Goal: Task Accomplishment & Management: Complete application form

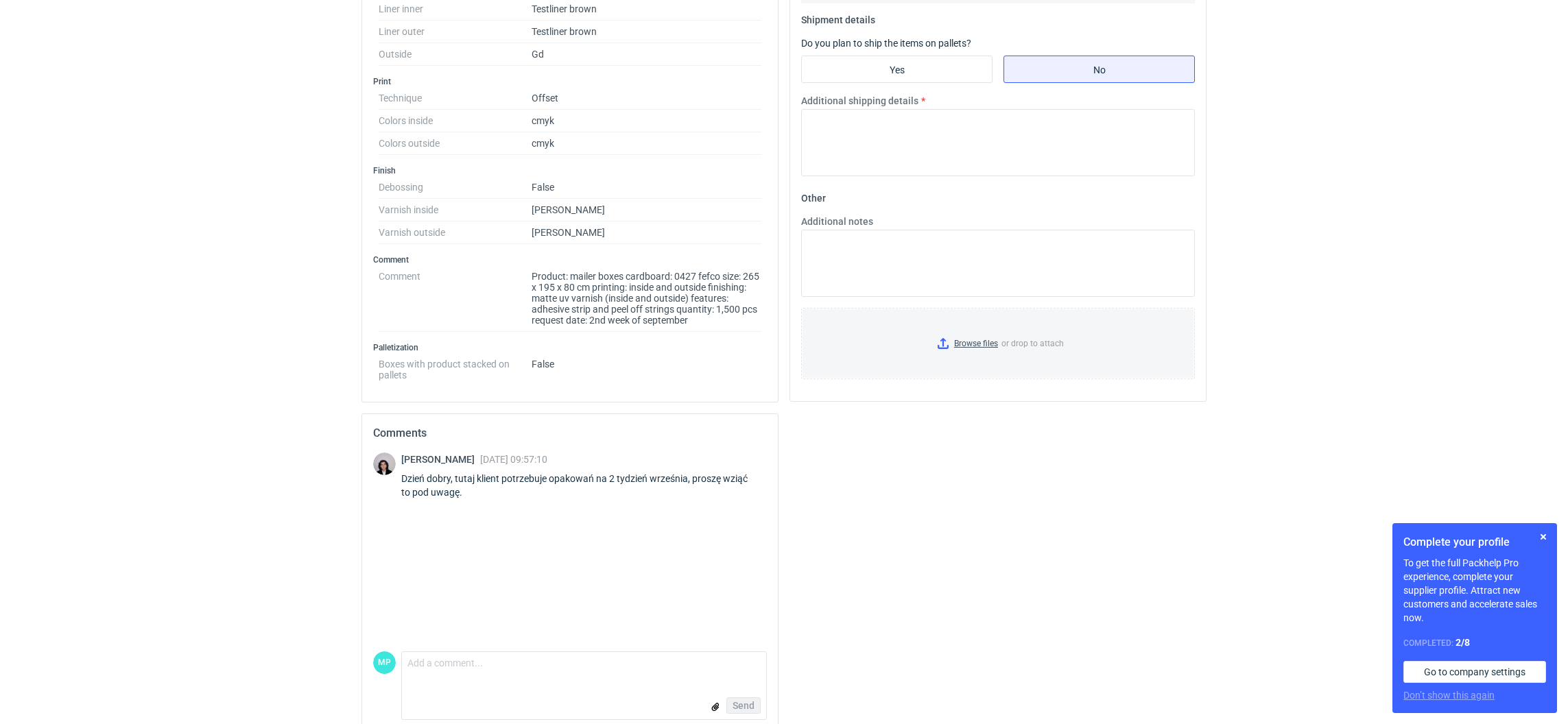
scroll to position [575, 0]
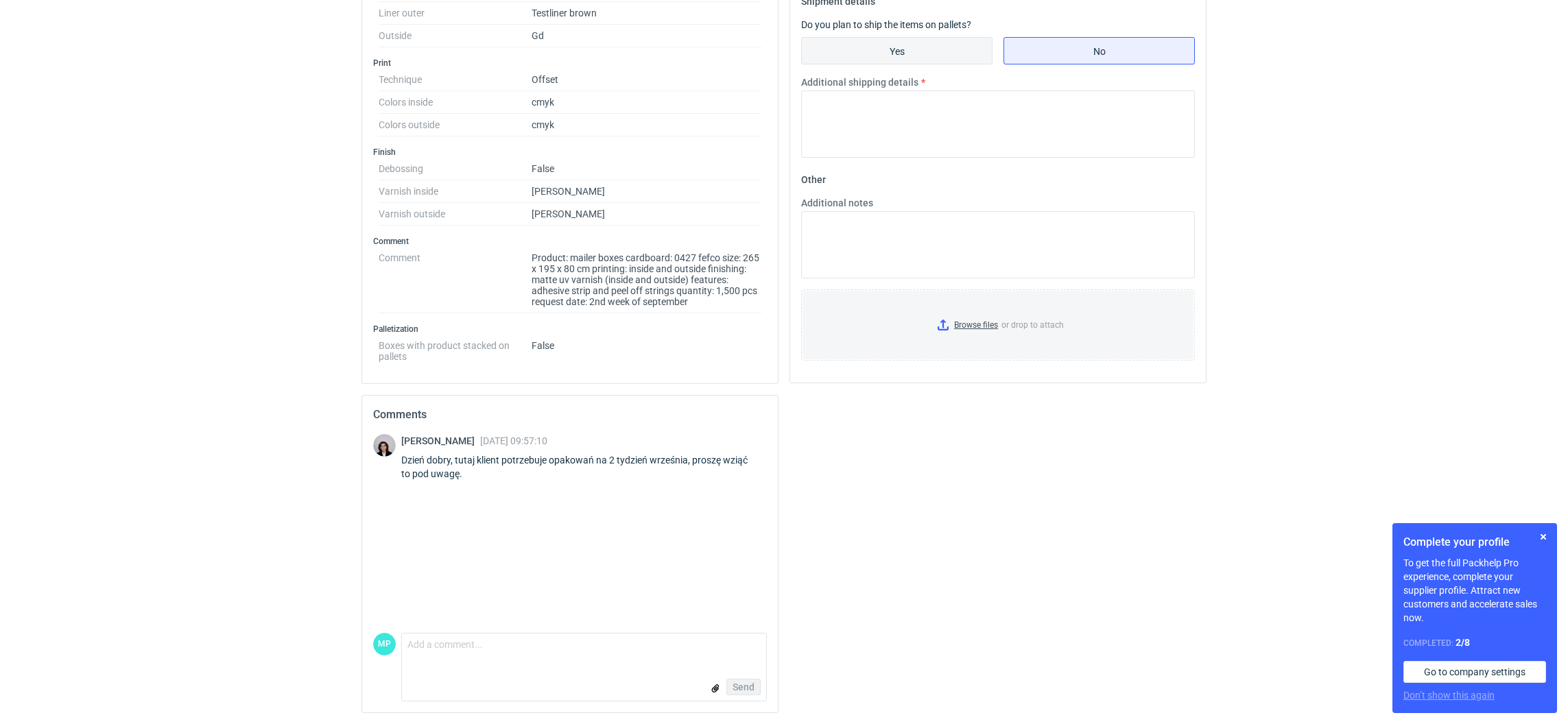
click at [851, 53] on input "Yes" at bounding box center [897, 50] width 190 height 26
radio input "true"
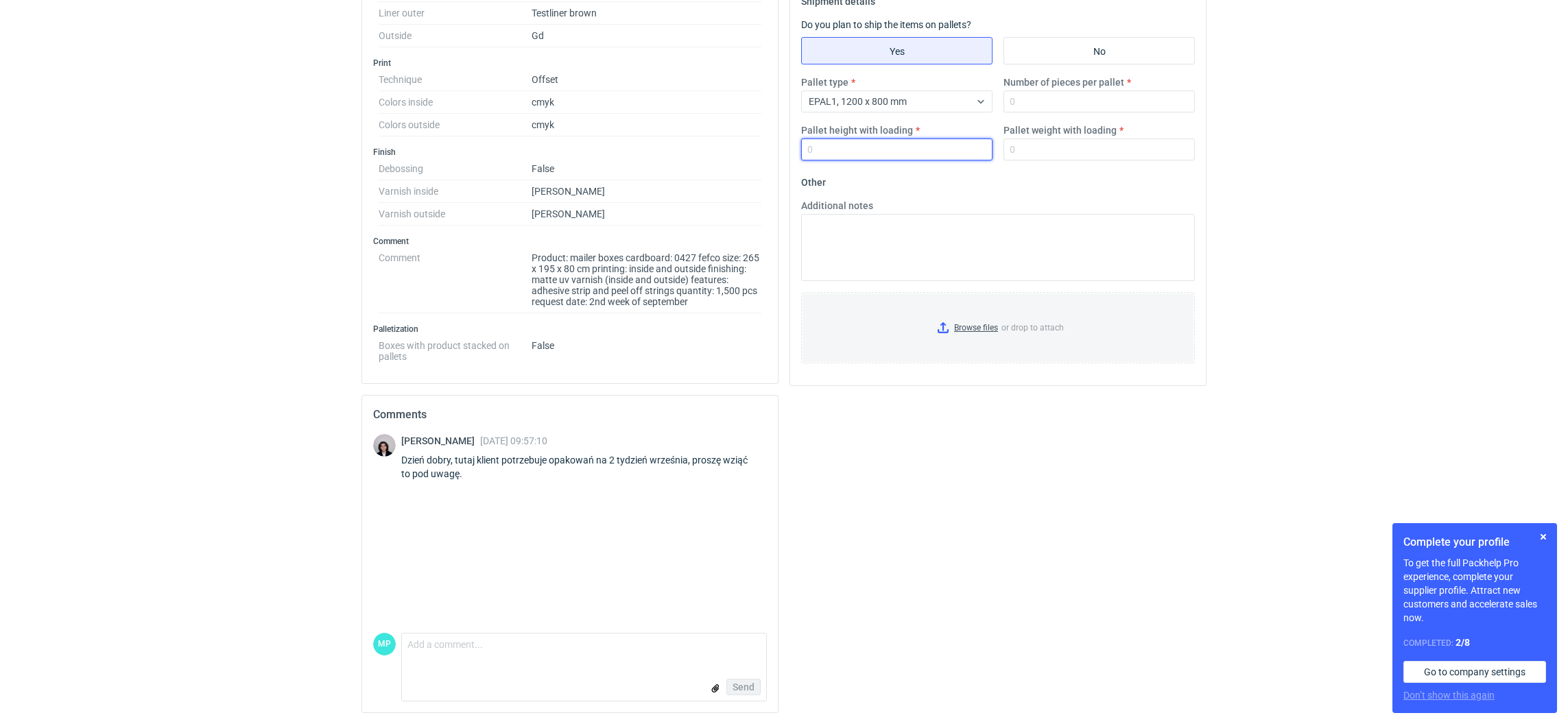
click at [856, 149] on input "Pallet height with loading" at bounding box center [897, 149] width 191 height 22
type input "1800"
click at [1162, 108] on input "Number of pieces per pallet" at bounding box center [1099, 101] width 191 height 22
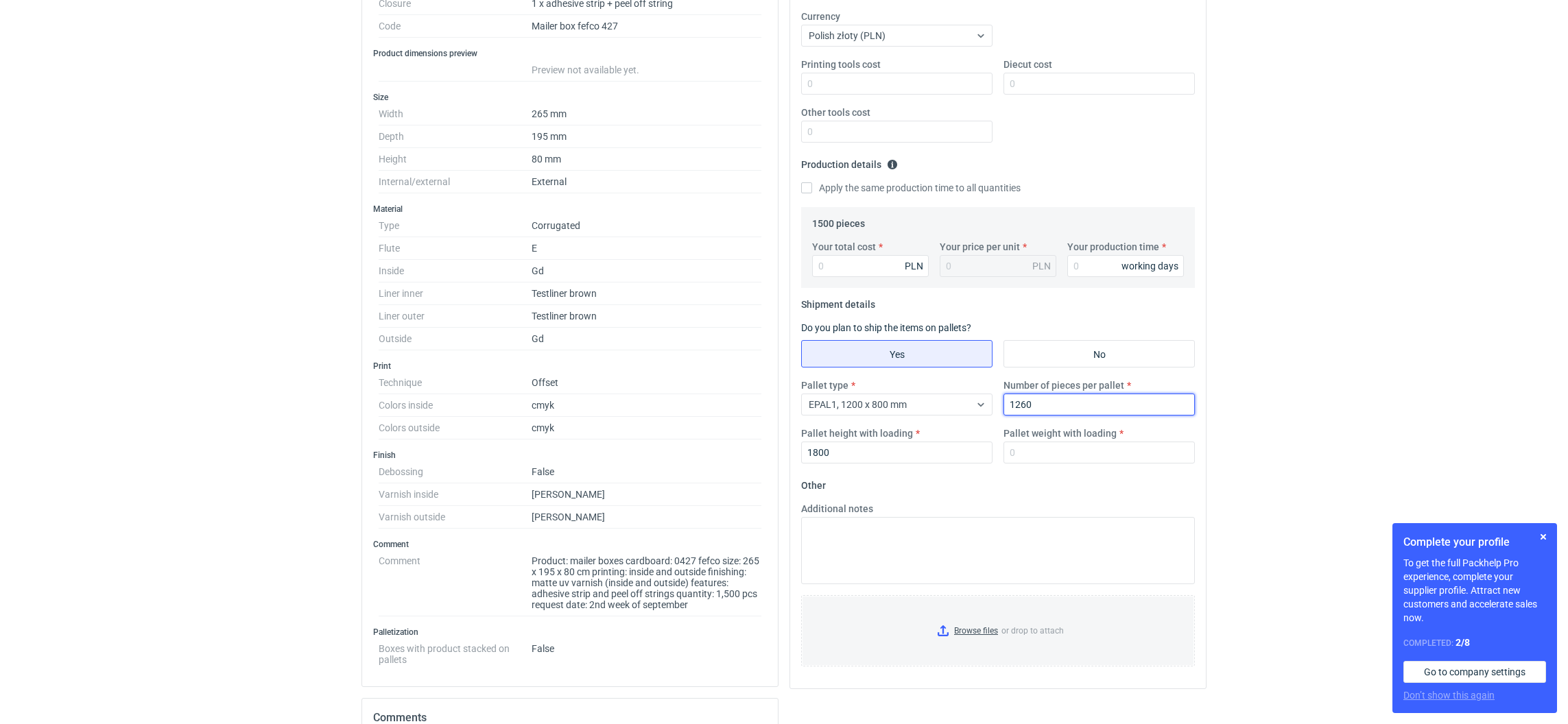
scroll to position [266, 0]
type input "1260"
click at [1100, 271] on input "Your production time" at bounding box center [1125, 269] width 116 height 22
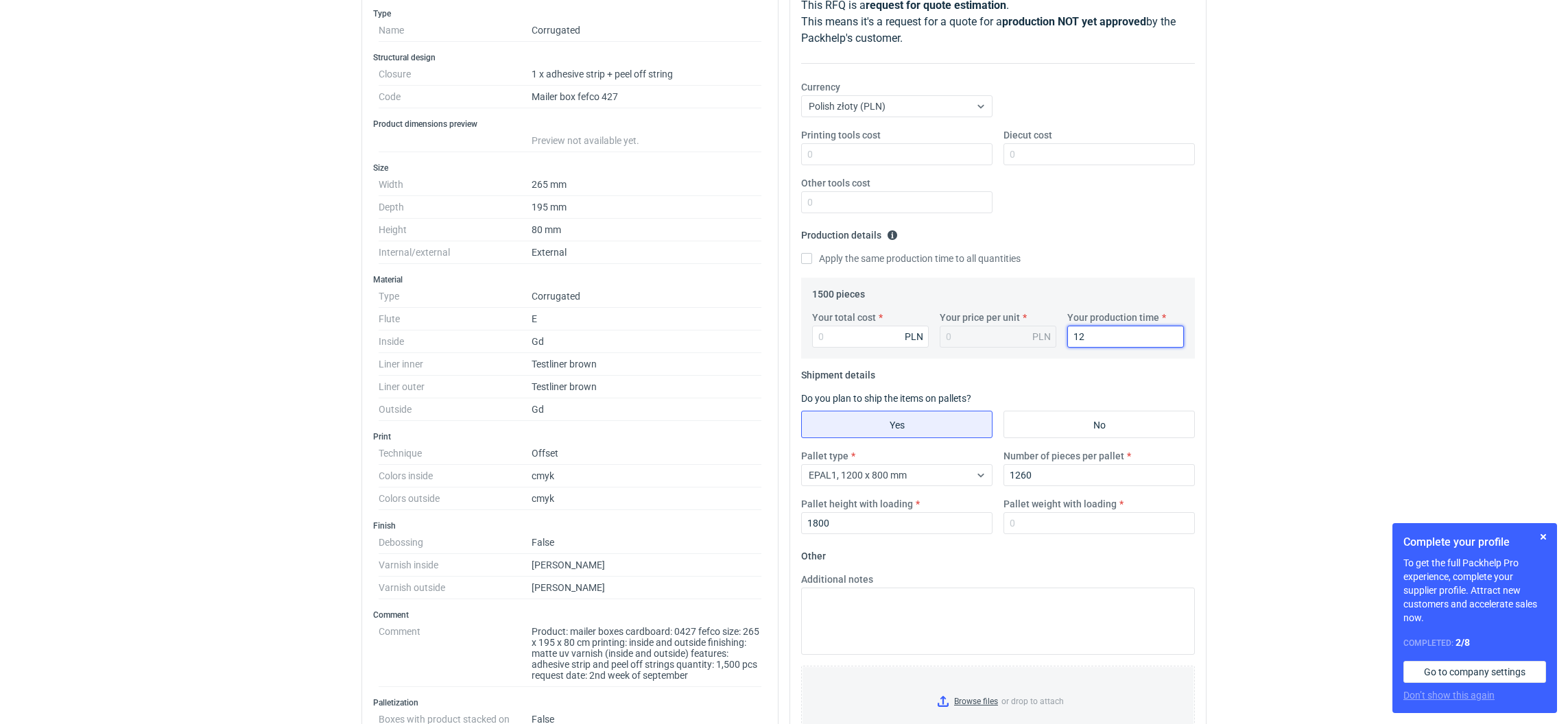
scroll to position [163, 0]
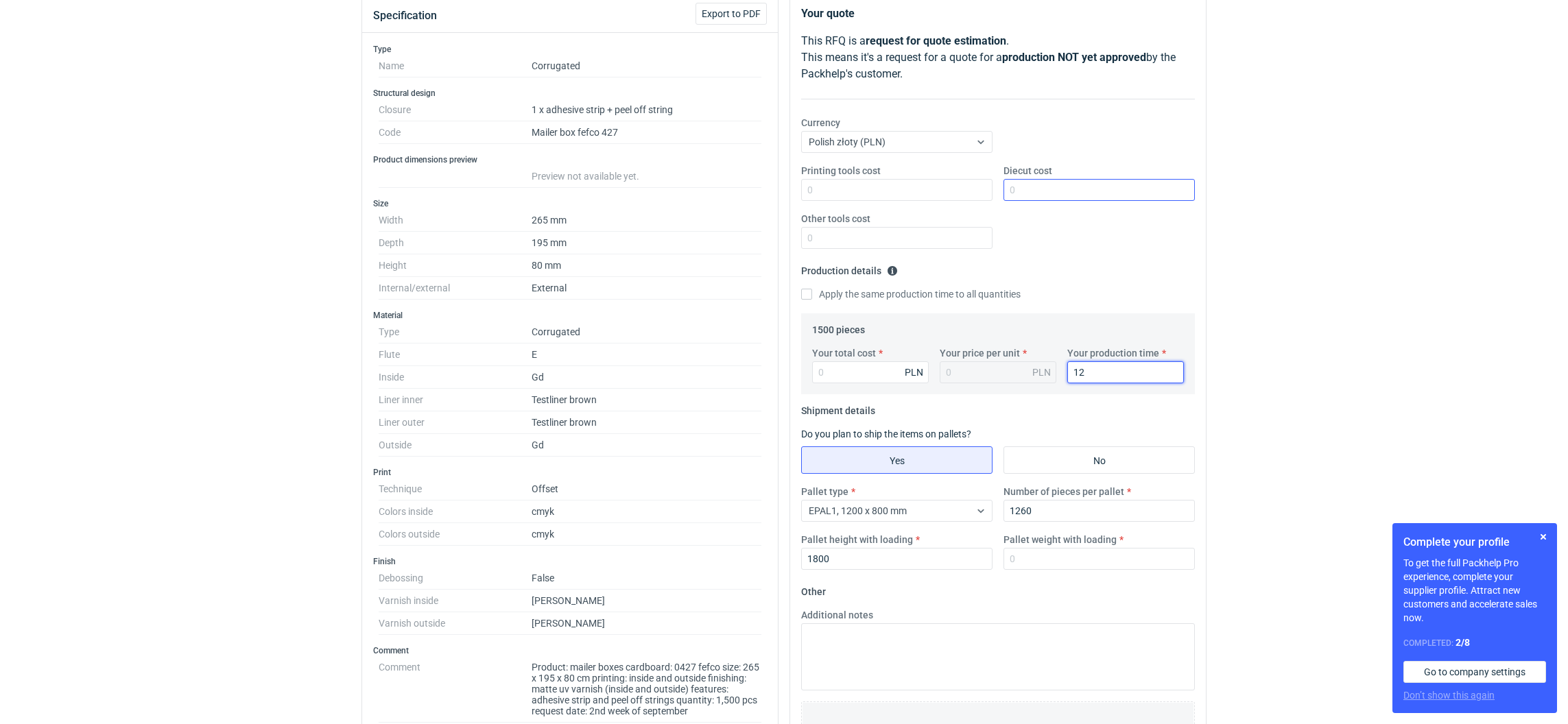
type input "12"
click at [1010, 190] on input "Diecut cost" at bounding box center [1099, 190] width 191 height 22
click at [857, 192] on input "Printing tools cost" at bounding box center [897, 190] width 191 height 22
click at [829, 365] on input "Your total cost" at bounding box center [870, 372] width 116 height 22
paste input "12165"
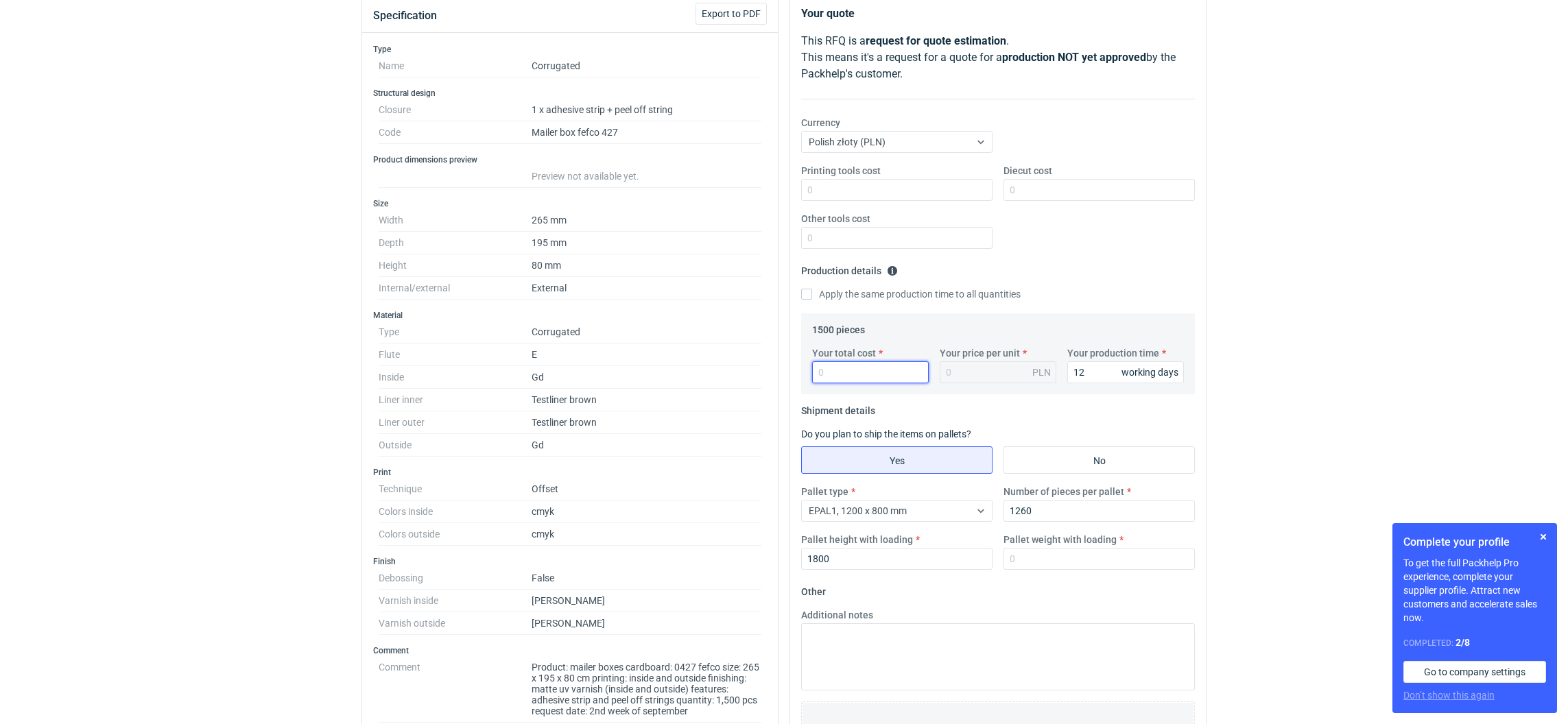
type input "12165"
type input "8.11"
type input "12165"
click at [1052, 200] on input "Diecut cost" at bounding box center [1099, 190] width 191 height 22
type input "1560"
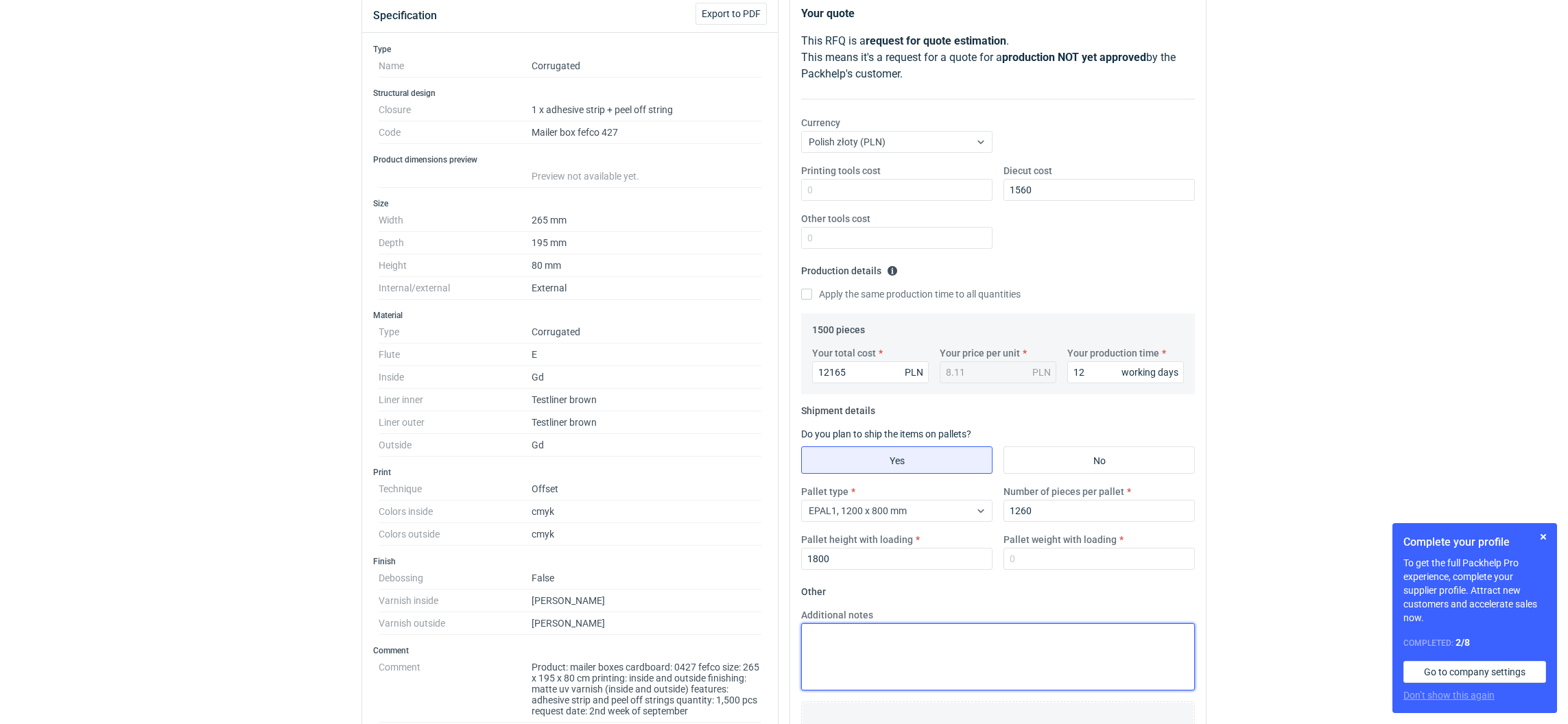
click at [875, 664] on textarea "Additional notes" at bounding box center [998, 656] width 394 height 67
click at [1188, 634] on textarea "Dzień dobry Panie 'Sebastianie termin realizacji jaki moge potwerdzić to 12 dni…" at bounding box center [998, 656] width 394 height 67
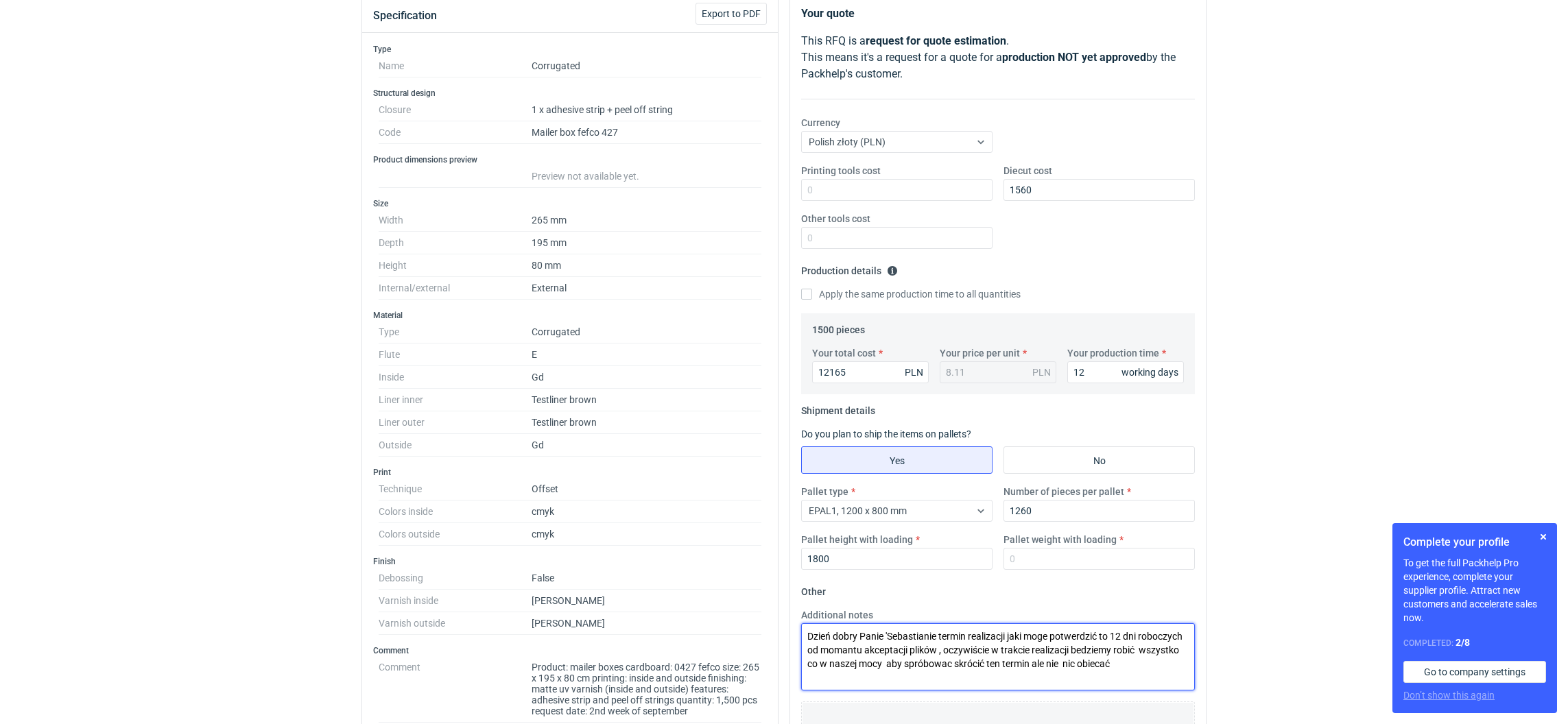
click at [956, 670] on textarea "Dzień dobry Panie 'Sebastianie termin realizacji jaki moge potwerdzić to 12 dni…" at bounding box center [998, 656] width 394 height 67
click at [956, 663] on textarea "Dzień dobry Panie 'Sebastianie termin realizacji jaki moge potwerdzić to 12 dni…" at bounding box center [998, 656] width 394 height 67
click at [1065, 665] on textarea "Dzień dobry Panie 'Sebastianie termin realizacji jaki moge potwerdzić to 12 dni…" at bounding box center [998, 656] width 394 height 67
drag, startPoint x: 1143, startPoint y: 661, endPoint x: 1091, endPoint y: 672, distance: 53.2
click at [1091, 672] on textarea "Dzień dobry Panie 'Sebastianie termin realizacji jaki moge potwerdzić to 12 dni…" at bounding box center [998, 656] width 394 height 67
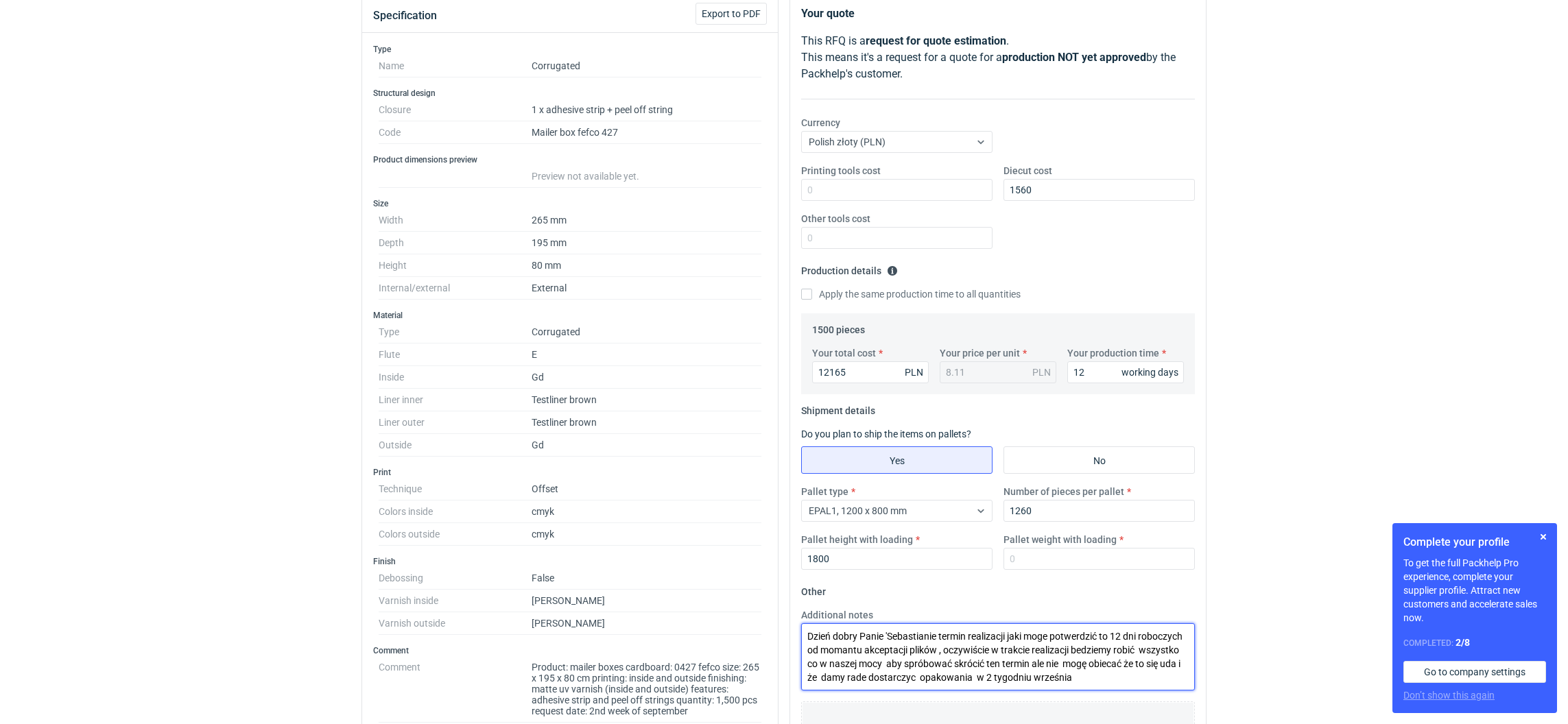
click at [1086, 645] on textarea "Dzień dobry Panie 'Sebastianie termin realizacji jaki moge potwerdzić to 12 dni…" at bounding box center [998, 656] width 394 height 67
type textarea "Dzień dobry Panie 'Sebastianie termin realizacji jaki moge potwerdzić to 12 dni…"
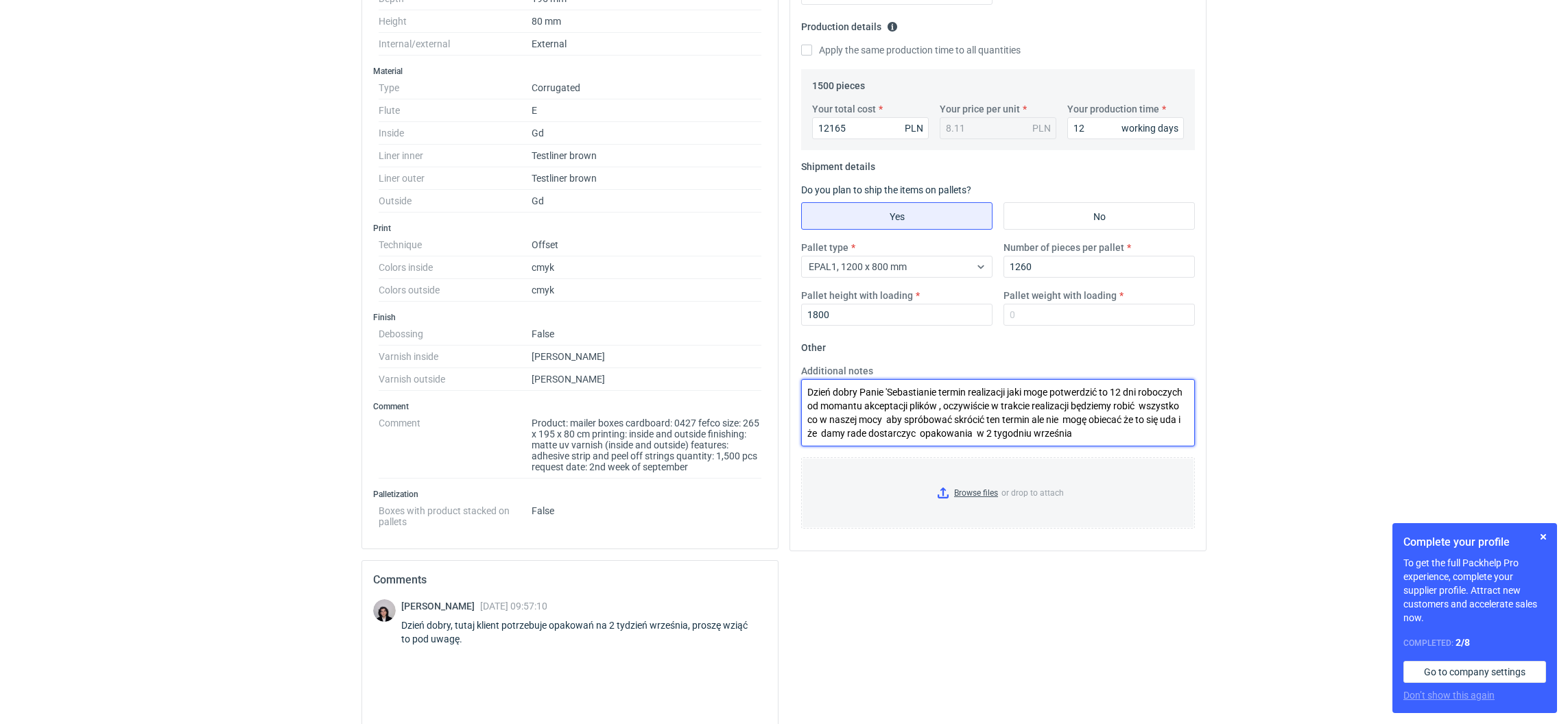
scroll to position [575, 0]
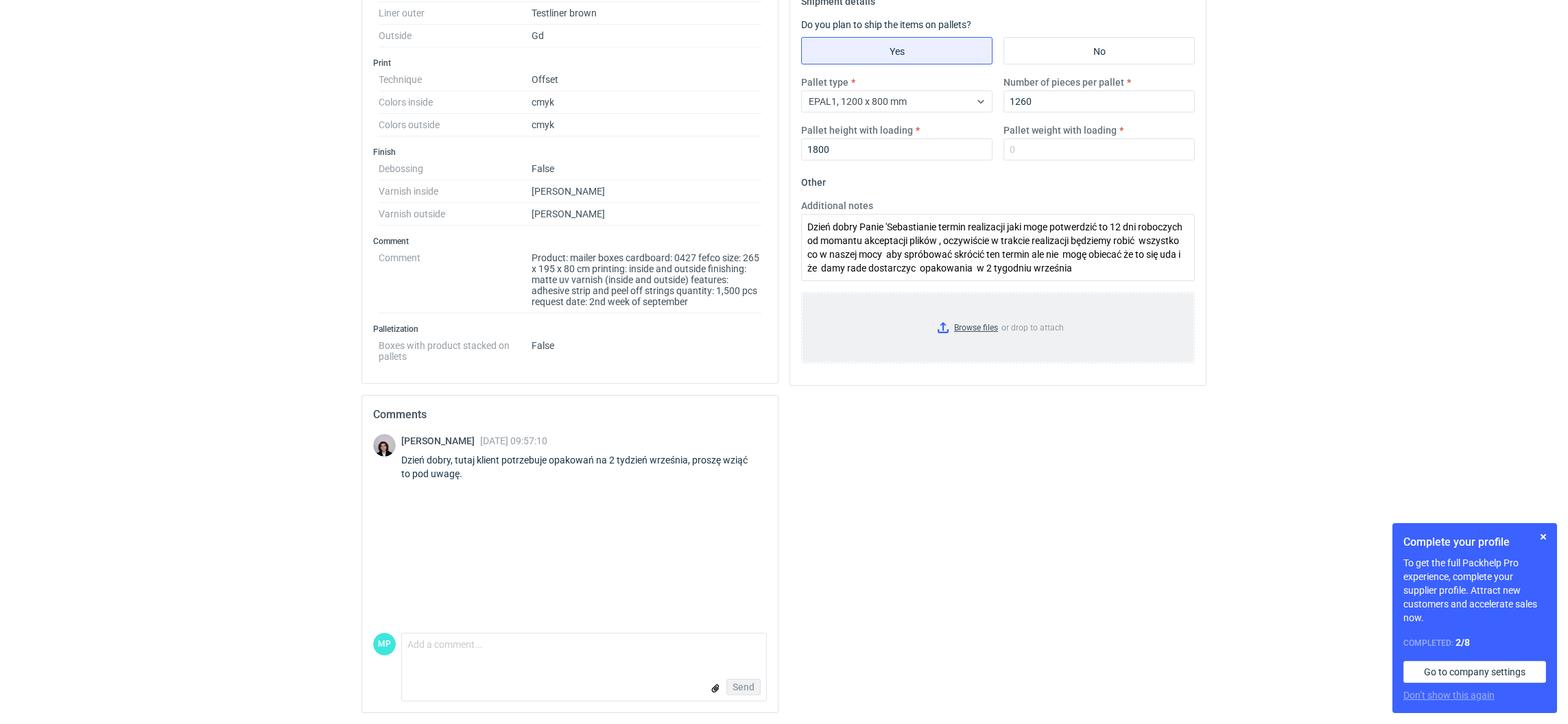
click at [941, 320] on input "Browse files or drop to attach" at bounding box center [998, 327] width 391 height 68
click at [1019, 145] on input "Pallet weight with loading" at bounding box center [1099, 149] width 191 height 22
type input "410"
click at [1098, 316] on input "Browse files or drop to attach" at bounding box center [998, 327] width 391 height 68
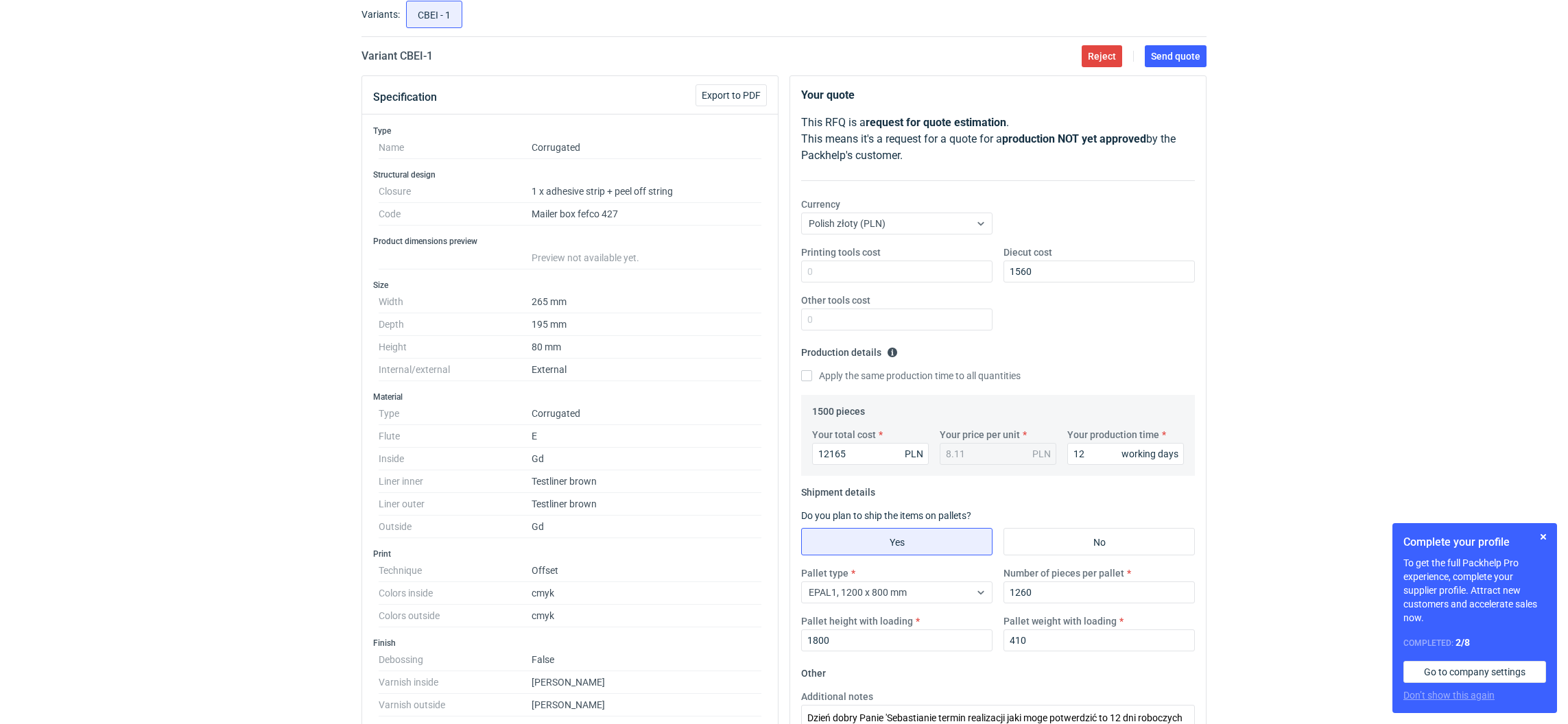
scroll to position [61, 0]
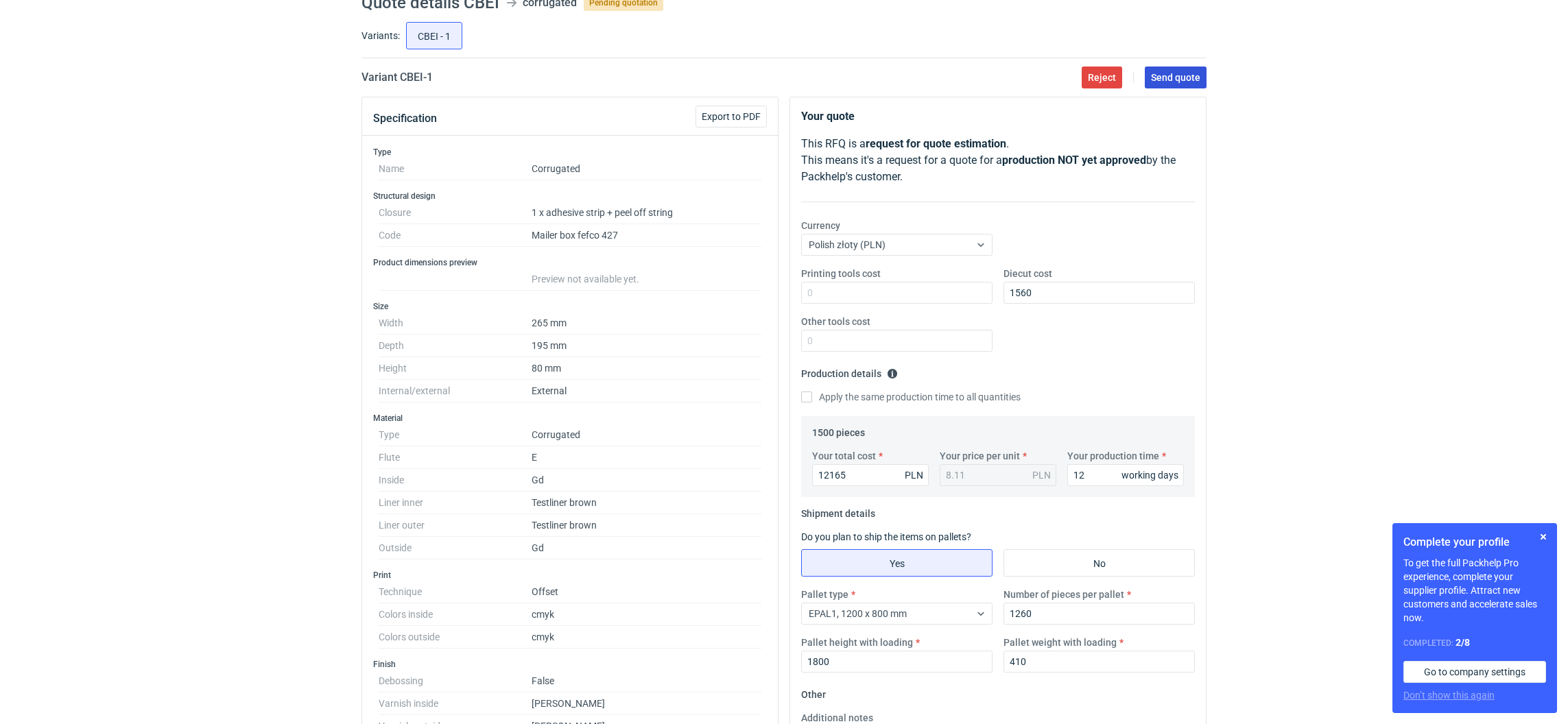
click at [1184, 85] on button "Send quote" at bounding box center [1176, 77] width 62 height 22
